Goal: Information Seeking & Learning: Find specific fact

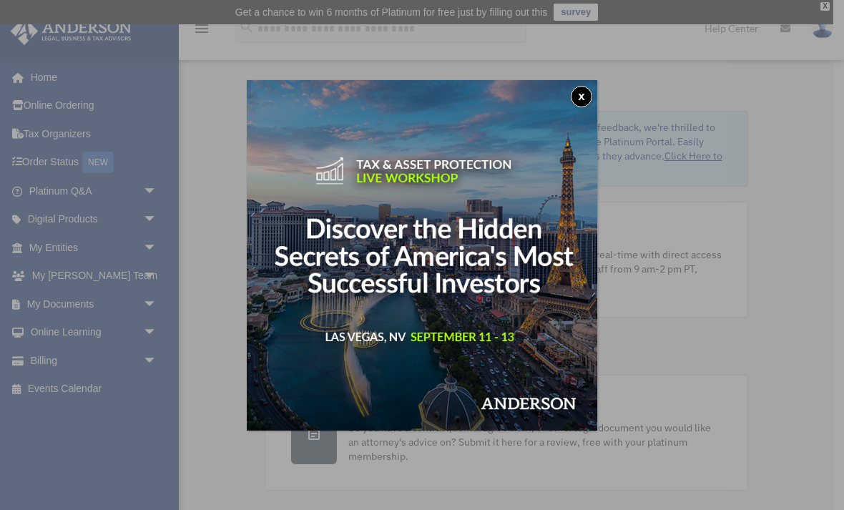
click at [587, 97] on button "x" at bounding box center [581, 96] width 21 height 21
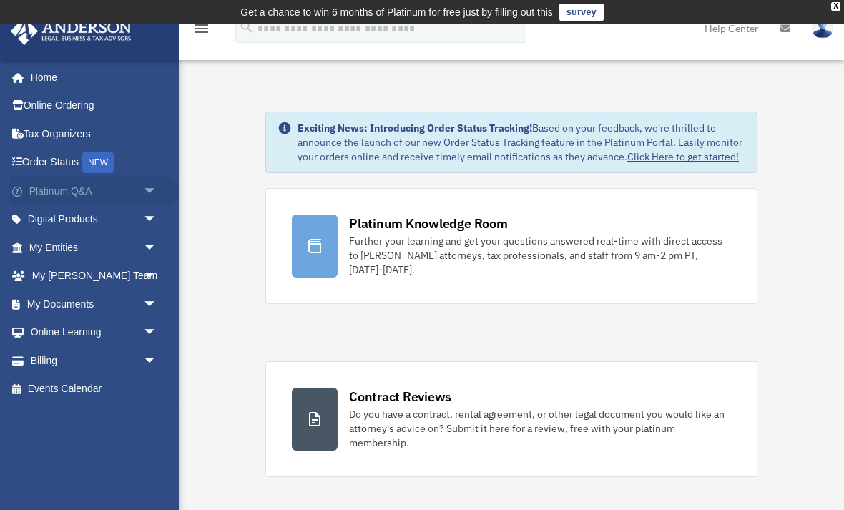
click at [119, 193] on link "Platinum Q&A arrow_drop_down" at bounding box center [94, 191] width 169 height 29
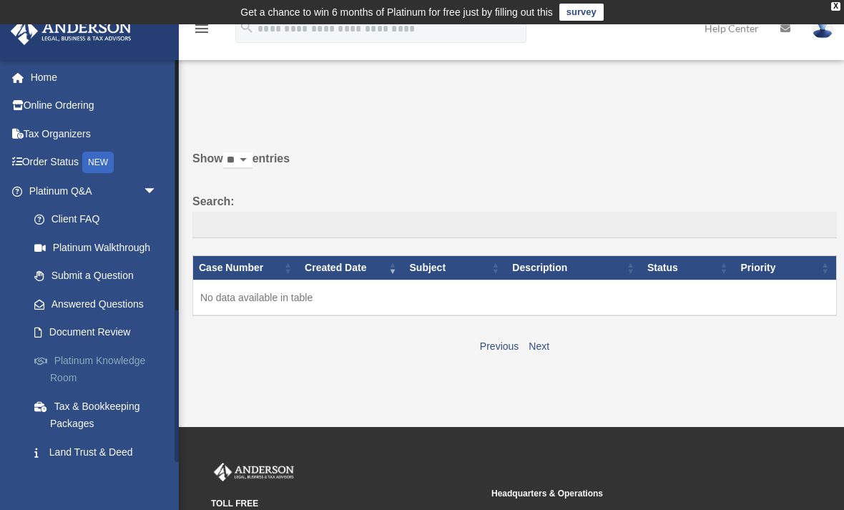
click at [87, 358] on link "Platinum Knowledge Room" at bounding box center [99, 369] width 159 height 46
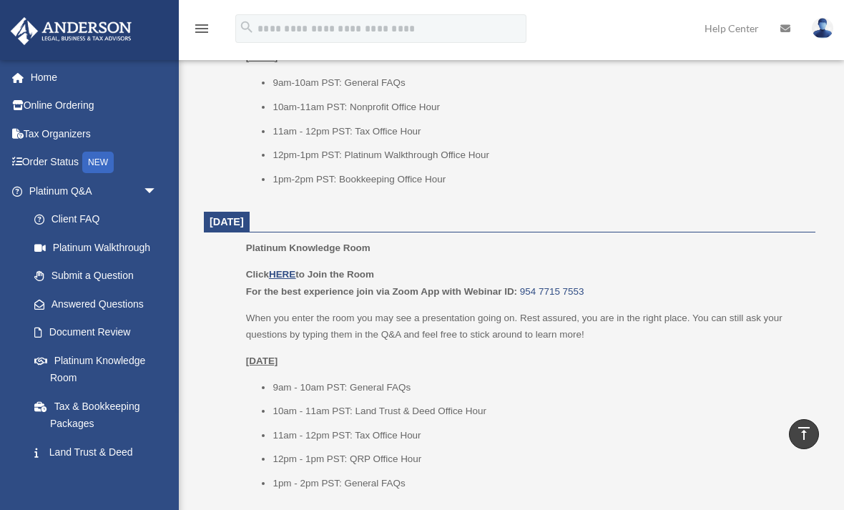
scroll to position [814, 0]
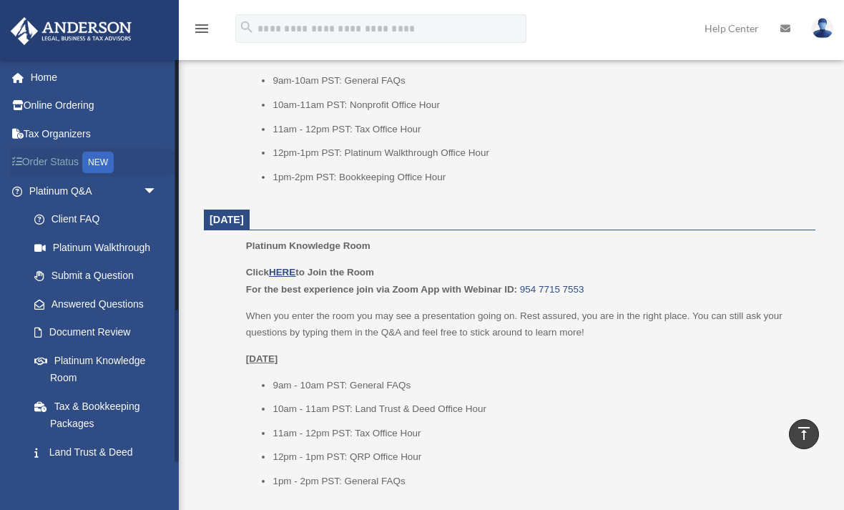
click at [104, 152] on div "NEW" at bounding box center [97, 162] width 31 height 21
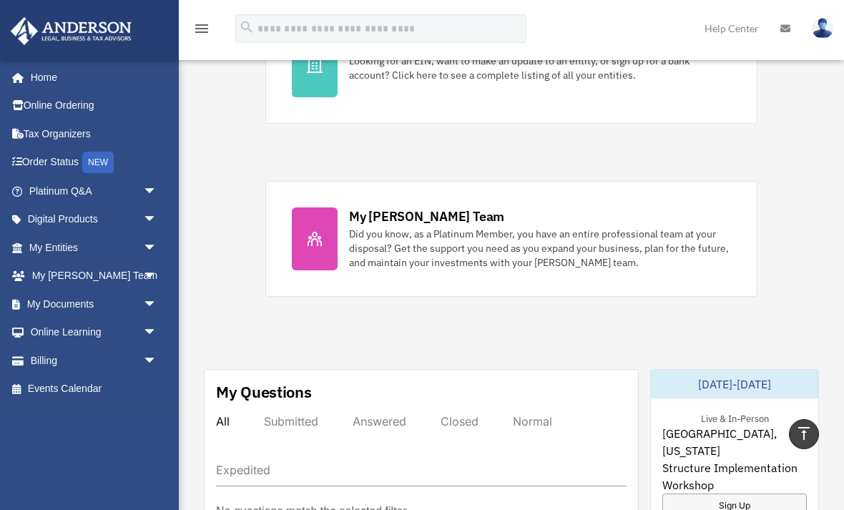
scroll to position [528, 0]
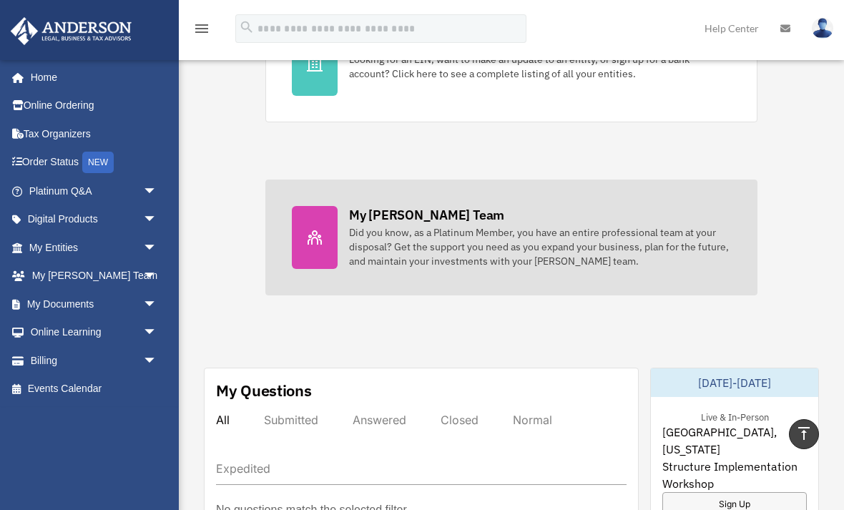
click at [607, 259] on div "Did you know, as a Platinum Member, you have an entire professional team at you…" at bounding box center [540, 246] width 382 height 43
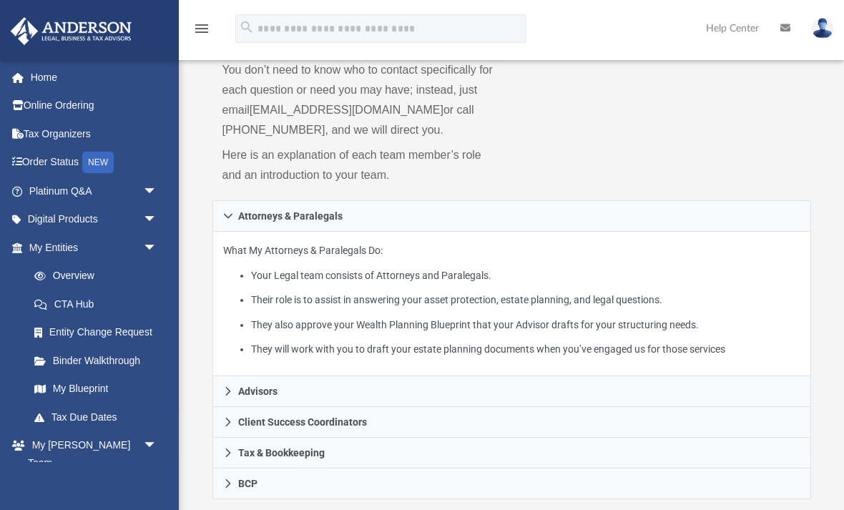
scroll to position [205, 0]
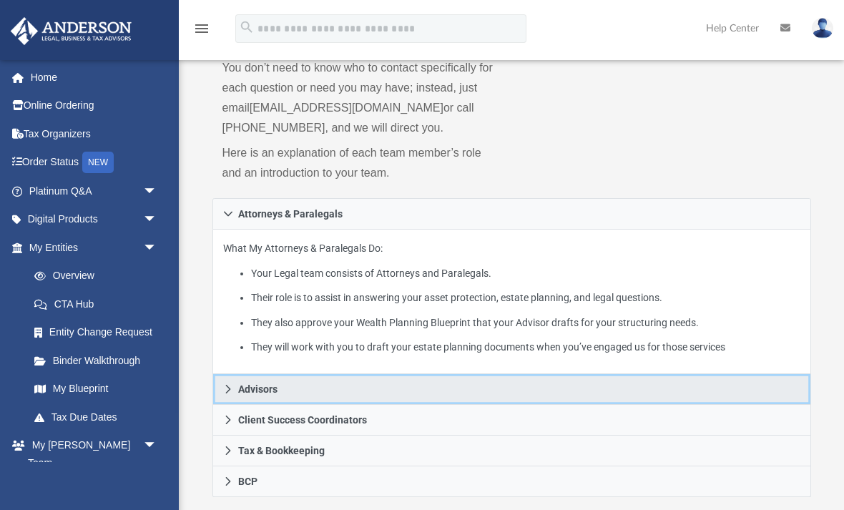
click at [663, 389] on link "Advisors" at bounding box center [512, 389] width 599 height 31
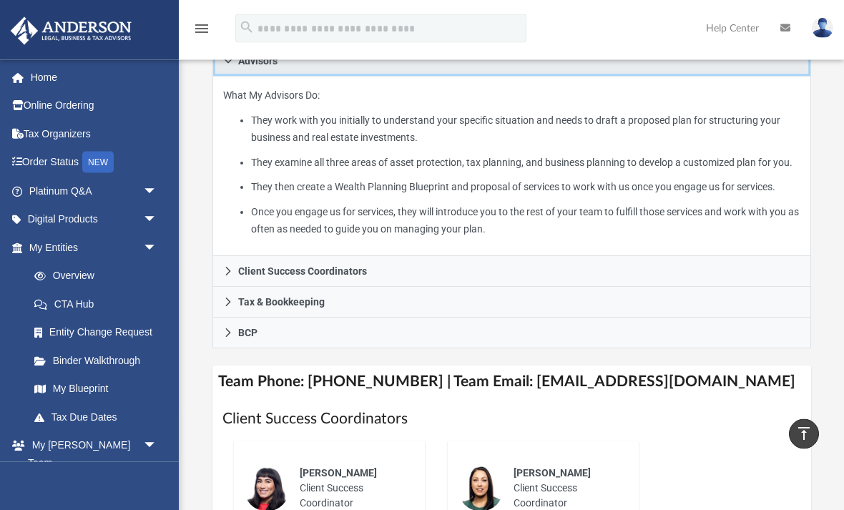
scroll to position [389, 0]
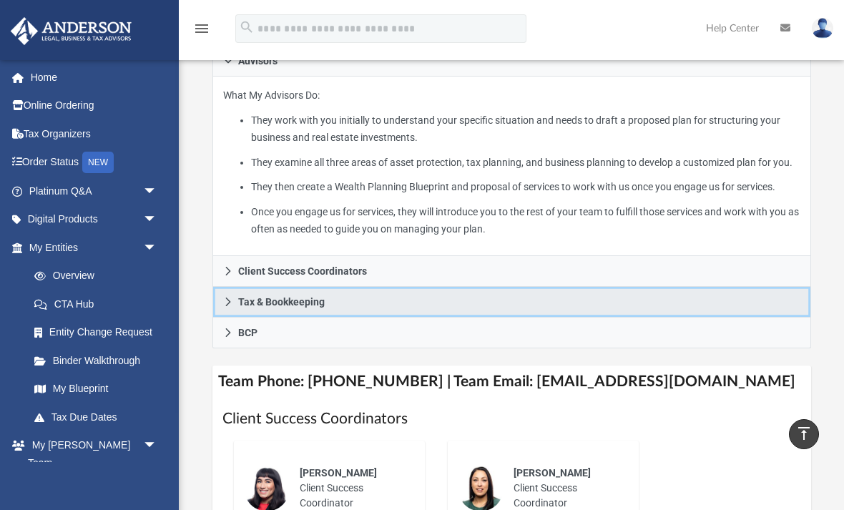
click at [722, 318] on link "Tax & Bookkeeping" at bounding box center [512, 302] width 599 height 31
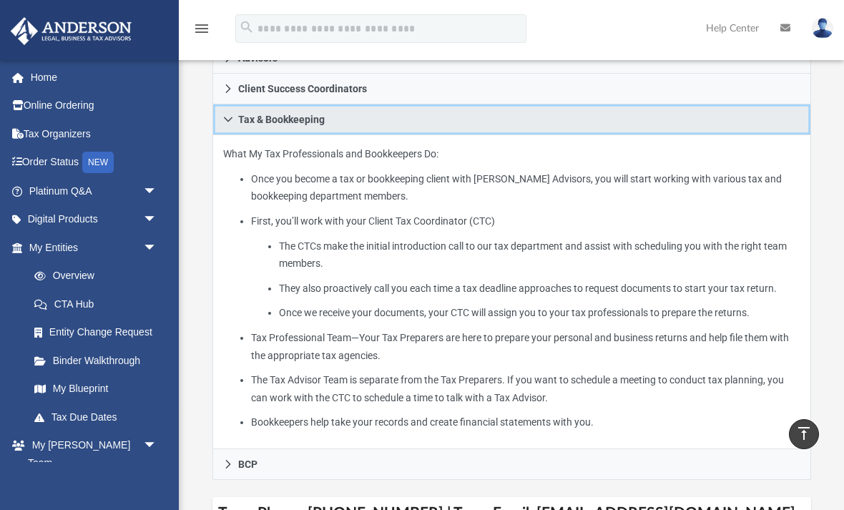
scroll to position [406, 0]
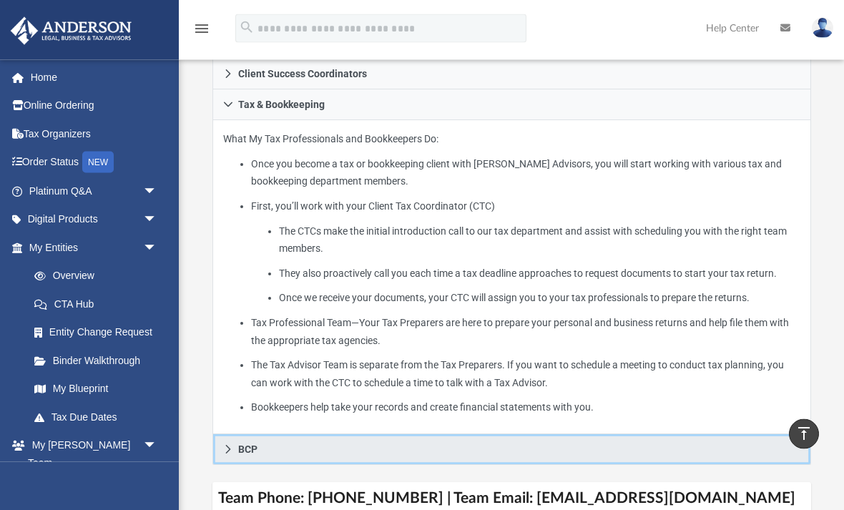
click at [451, 440] on link "BCP" at bounding box center [512, 450] width 599 height 31
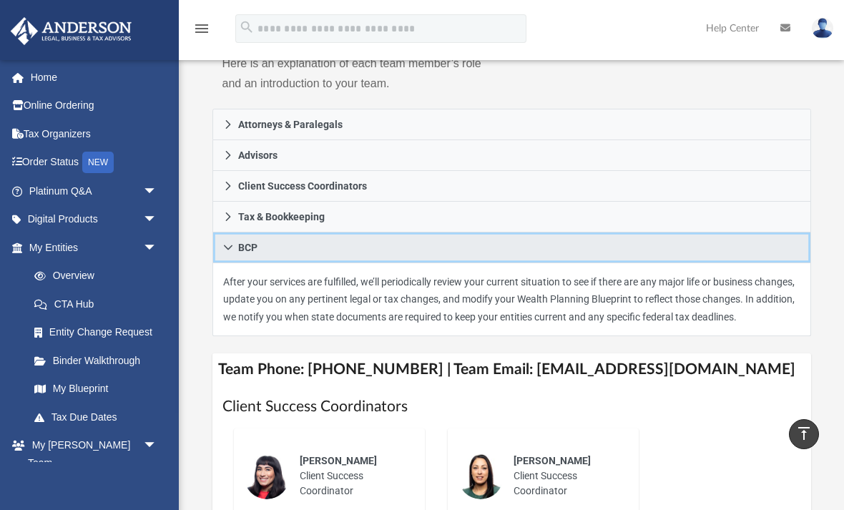
scroll to position [286, 0]
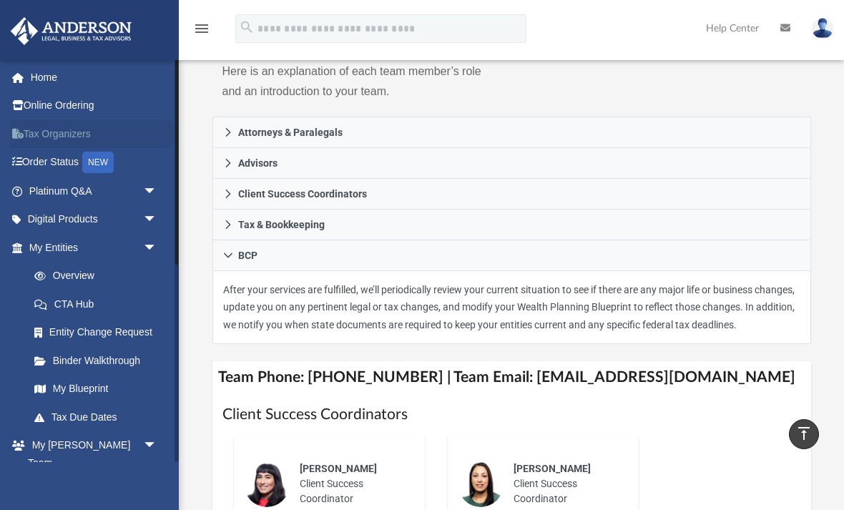
click at [38, 133] on link "Tax Organizers" at bounding box center [94, 134] width 169 height 29
click at [36, 130] on link "Tax Organizers" at bounding box center [94, 134] width 169 height 29
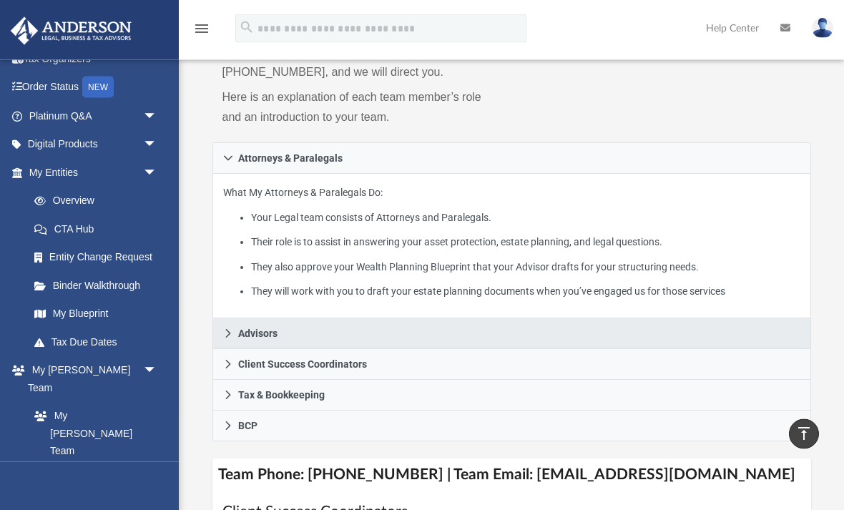
scroll to position [260, 0]
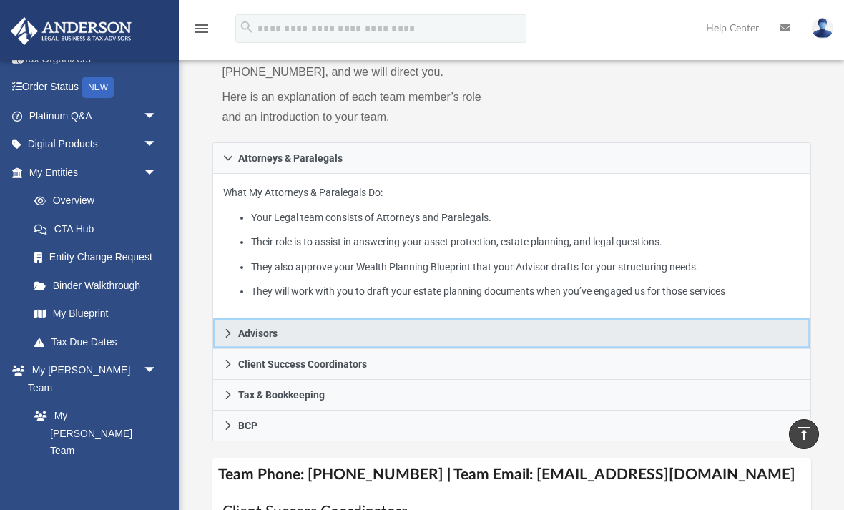
click at [301, 341] on link "Advisors" at bounding box center [512, 333] width 599 height 31
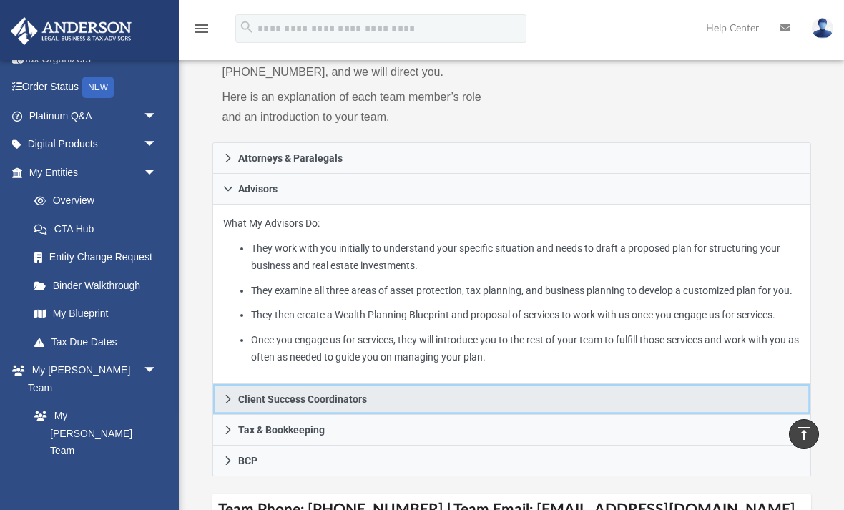
click at [311, 404] on span "Client Success Coordinators" at bounding box center [302, 399] width 129 height 10
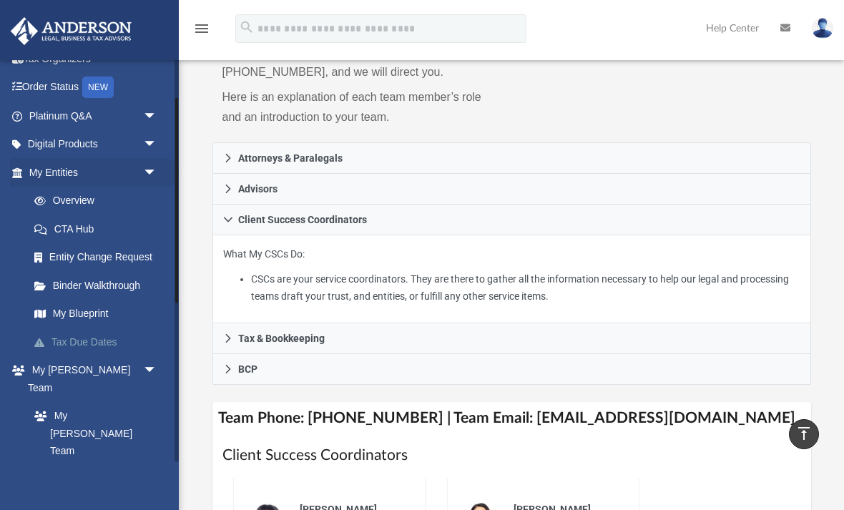
click at [92, 338] on link "Tax Due Dates" at bounding box center [99, 342] width 159 height 29
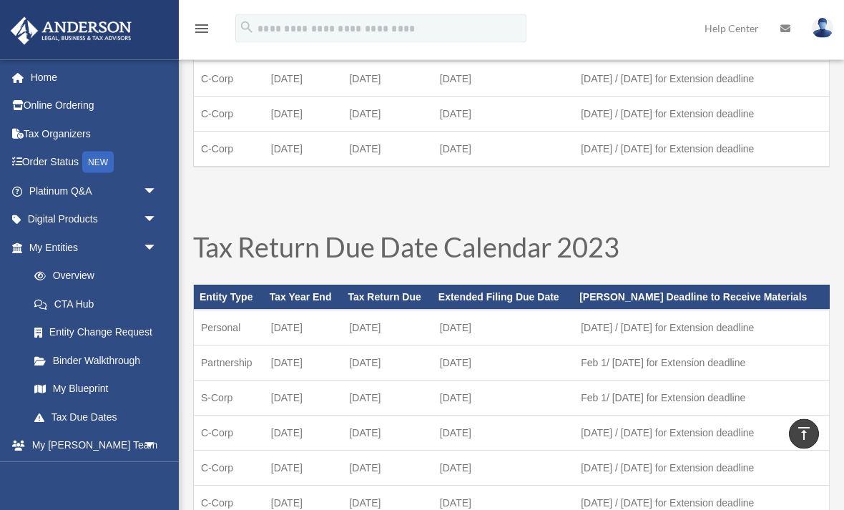
scroll to position [701, 0]
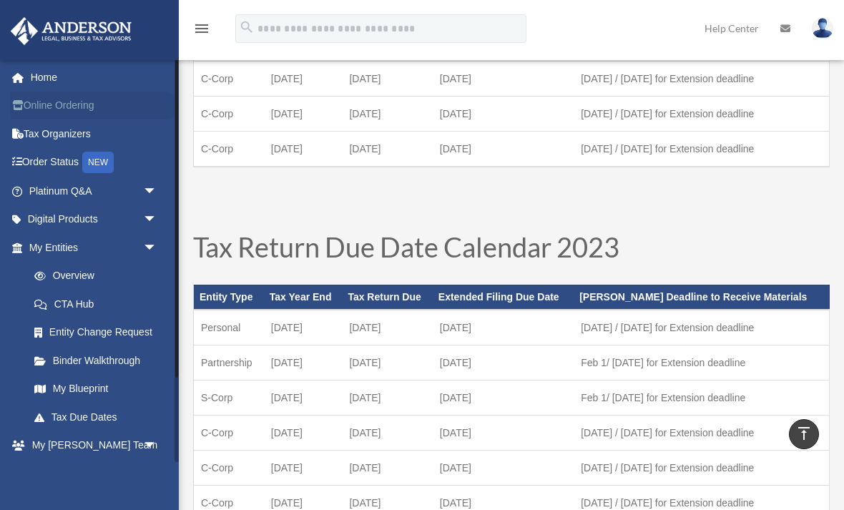
click at [92, 106] on link "Online Ordering" at bounding box center [94, 106] width 169 height 29
